Goal: Task Accomplishment & Management: Use online tool/utility

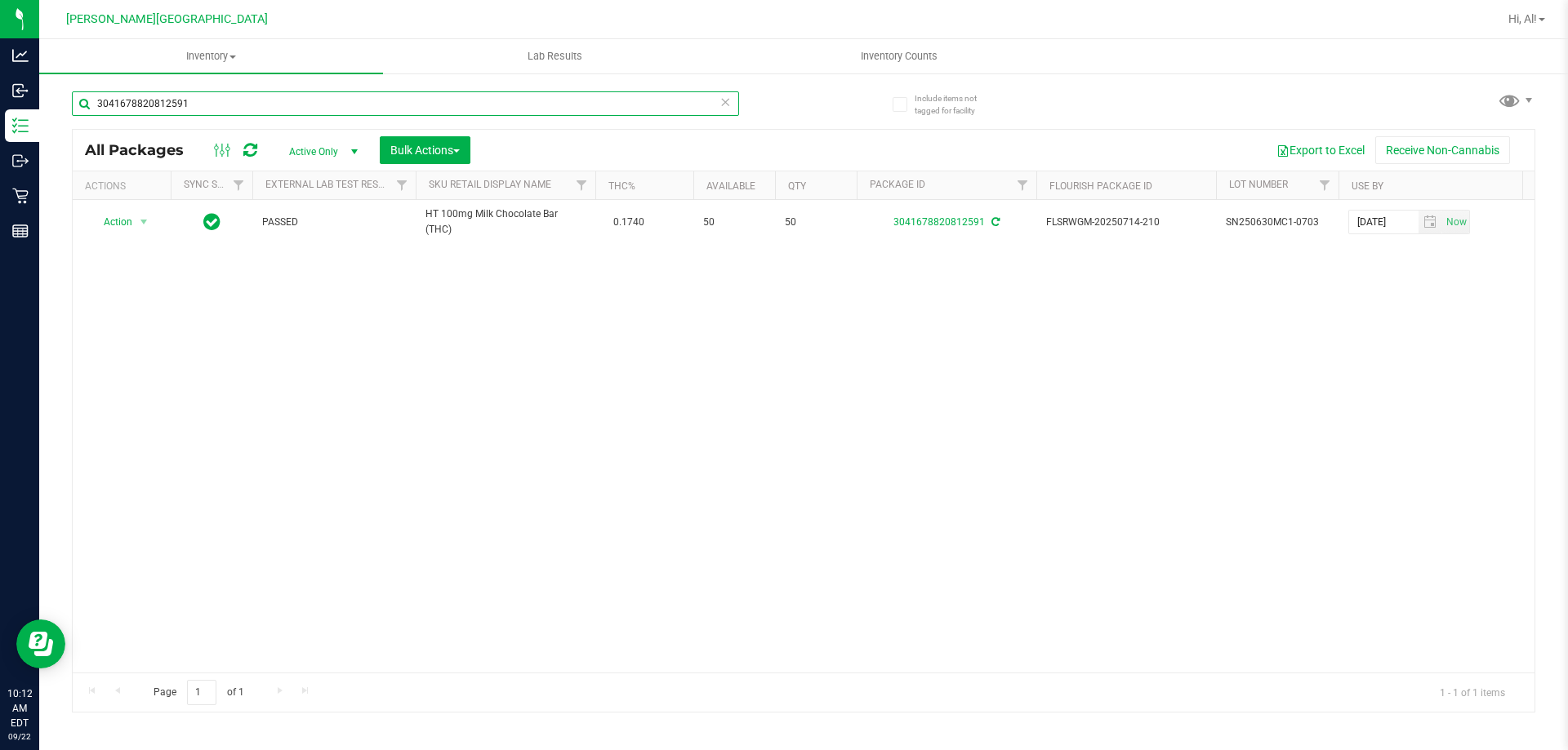
click at [439, 104] on input "3041678820812591" at bounding box center [405, 103] width 667 height 25
type input "rlf"
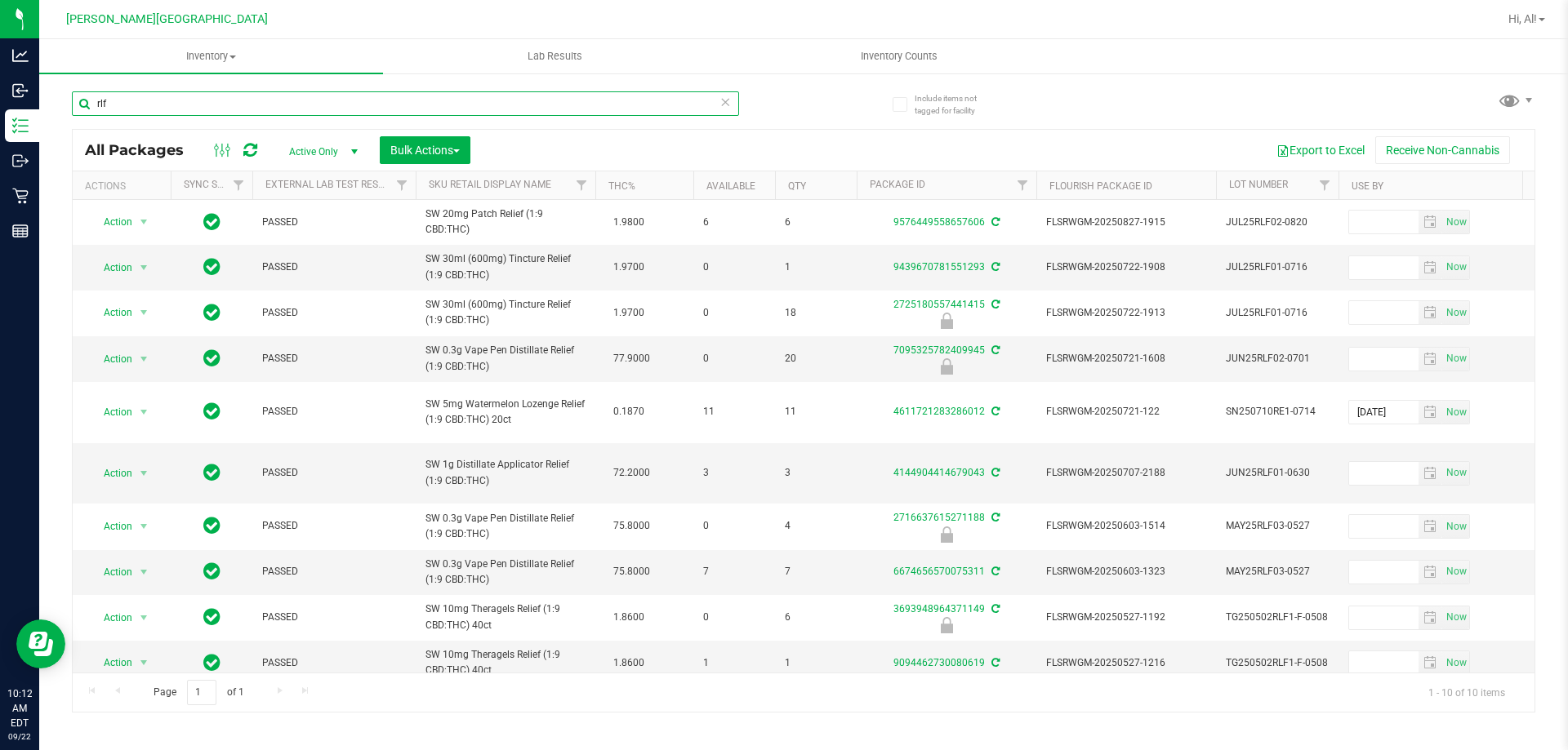
click at [431, 98] on input "rlf" at bounding box center [405, 103] width 667 height 25
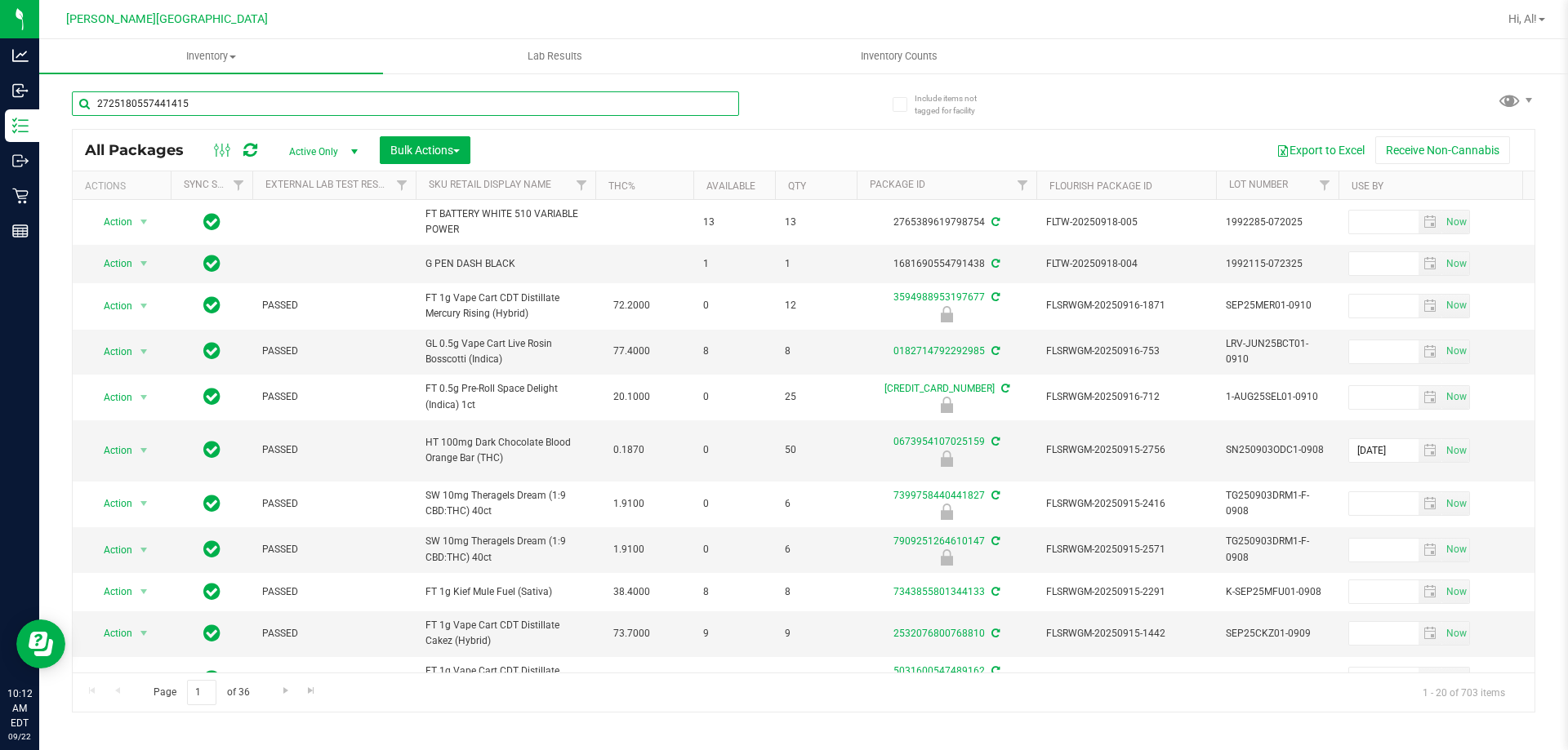
type input "2725180557441415"
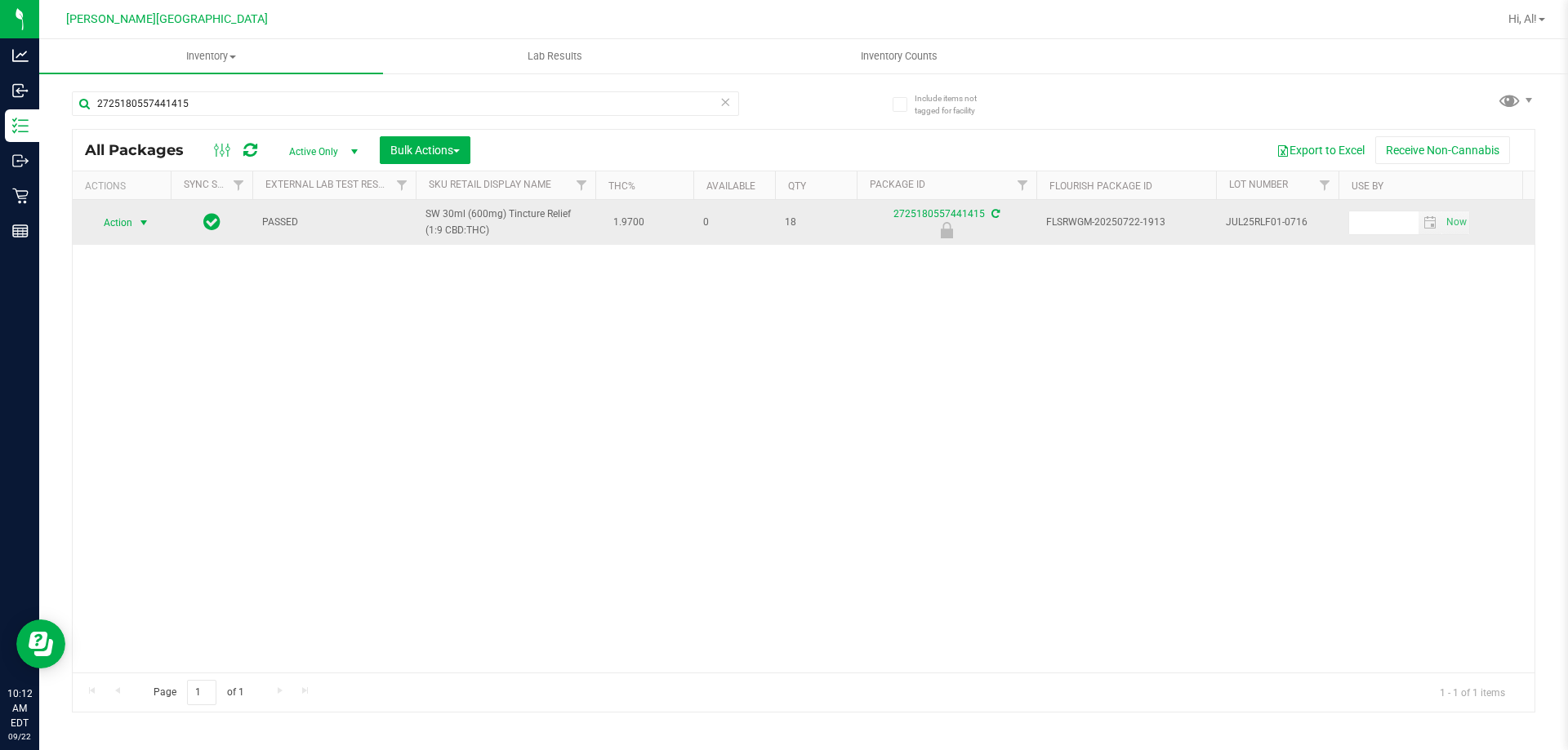
click at [145, 227] on span "select" at bounding box center [143, 222] width 13 height 13
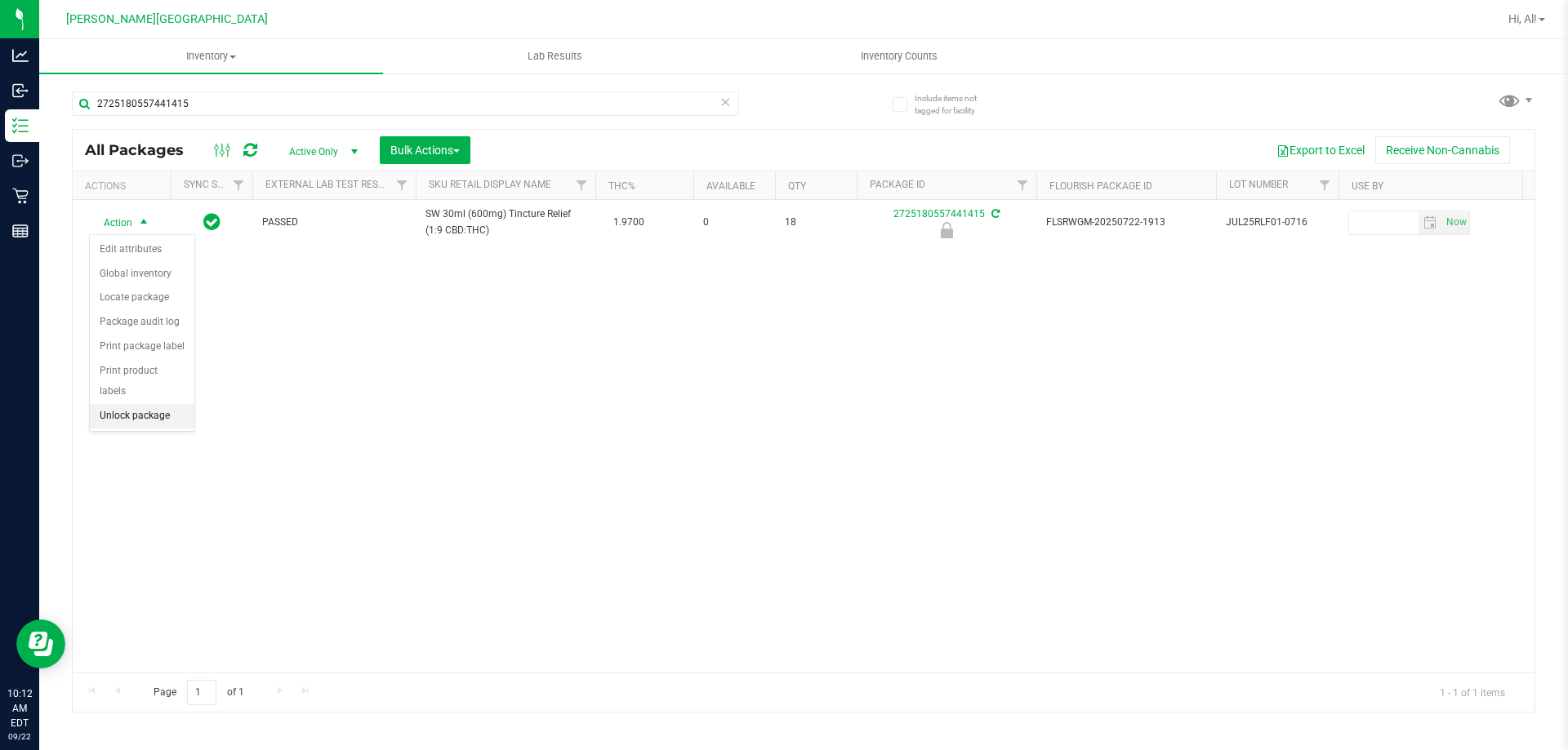
click at [149, 404] on li "Unlock package" at bounding box center [142, 416] width 105 height 25
